Goal: Task Accomplishment & Management: Use online tool/utility

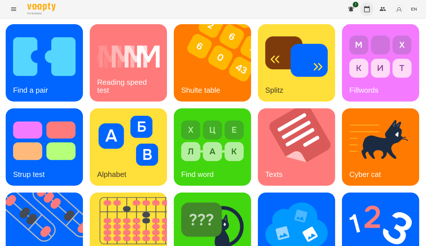
click at [372, 11] on button "button" at bounding box center [367, 9] width 14 height 14
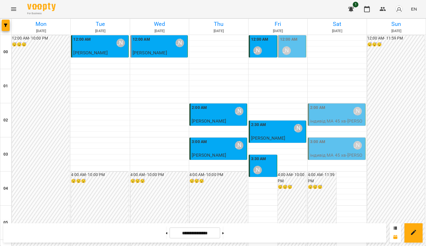
click at [336, 117] on div "2:00 AM [PERSON_NAME]" at bounding box center [337, 111] width 54 height 13
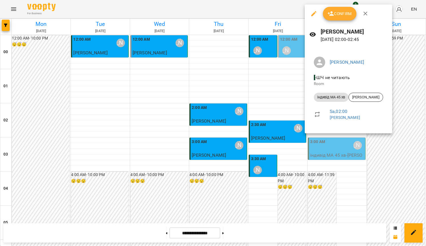
click at [412, 140] on div at bounding box center [213, 123] width 426 height 246
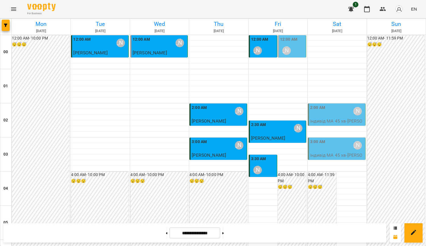
click at [343, 145] on div "3:00 AM [PERSON_NAME]" at bounding box center [337, 145] width 54 height 13
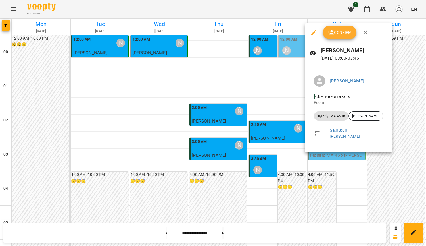
click at [402, 145] on div at bounding box center [213, 123] width 426 height 246
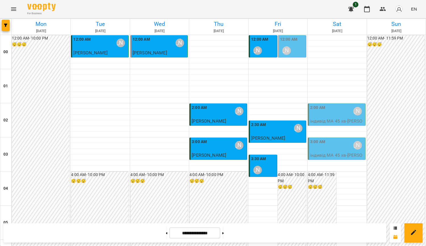
scroll to position [93, 0]
click at [224, 235] on button at bounding box center [223, 232] width 1 height 13
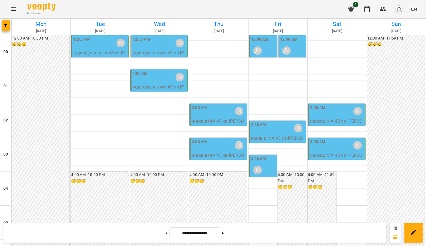
scroll to position [0, 0]
click at [160, 85] on p "індивід шч англ 45 хв - [PERSON_NAME]" at bounding box center [160, 90] width 54 height 13
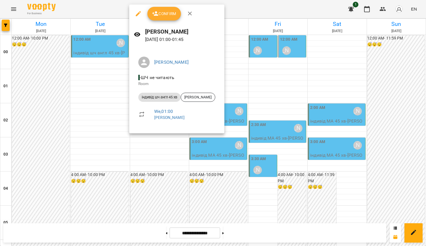
click at [160, 147] on div at bounding box center [213, 123] width 426 height 246
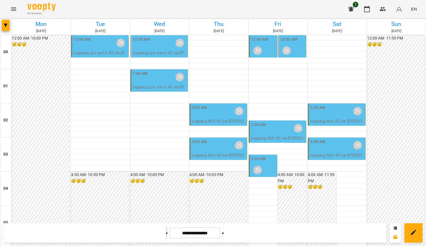
click at [166, 229] on button at bounding box center [166, 232] width 1 height 13
type input "**********"
